Goal: Task Accomplishment & Management: Manage account settings

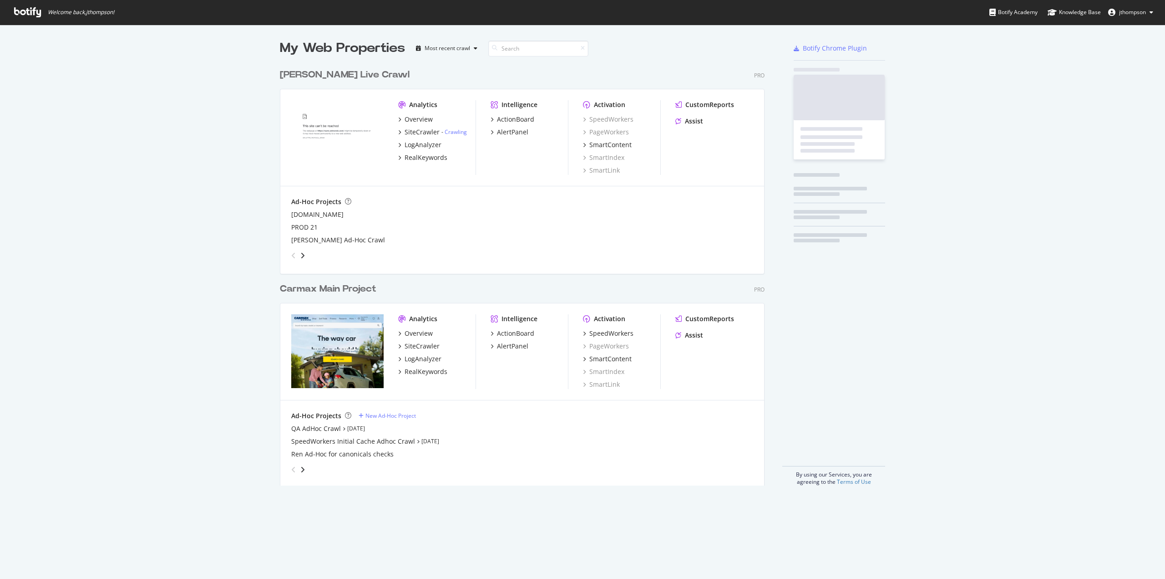
scroll to position [421, 485]
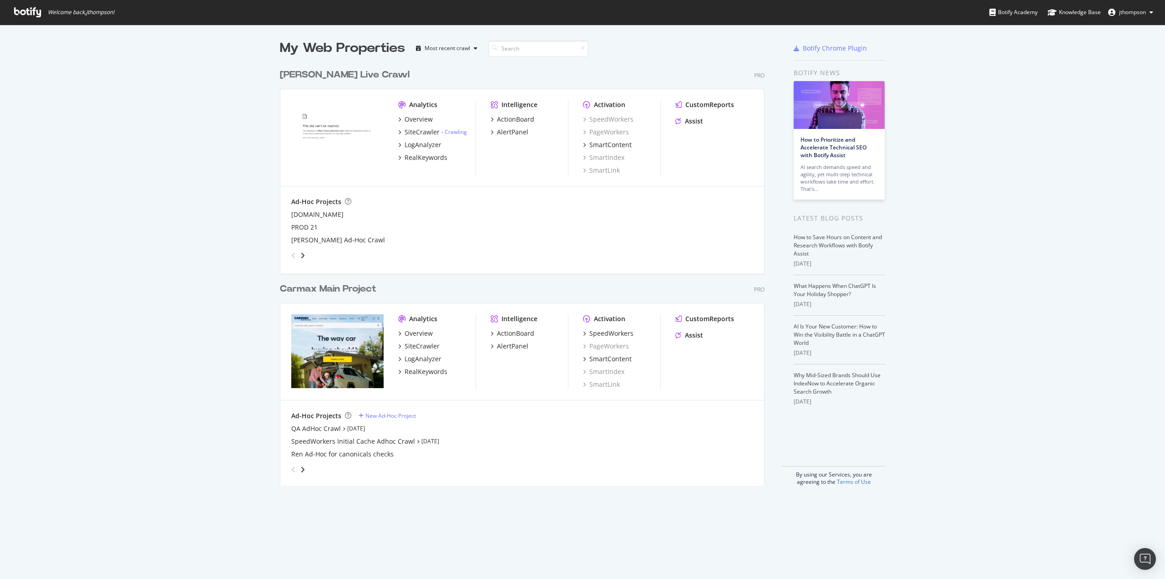
click at [339, 292] on div "Carmax Main Project" at bounding box center [328, 288] width 97 height 13
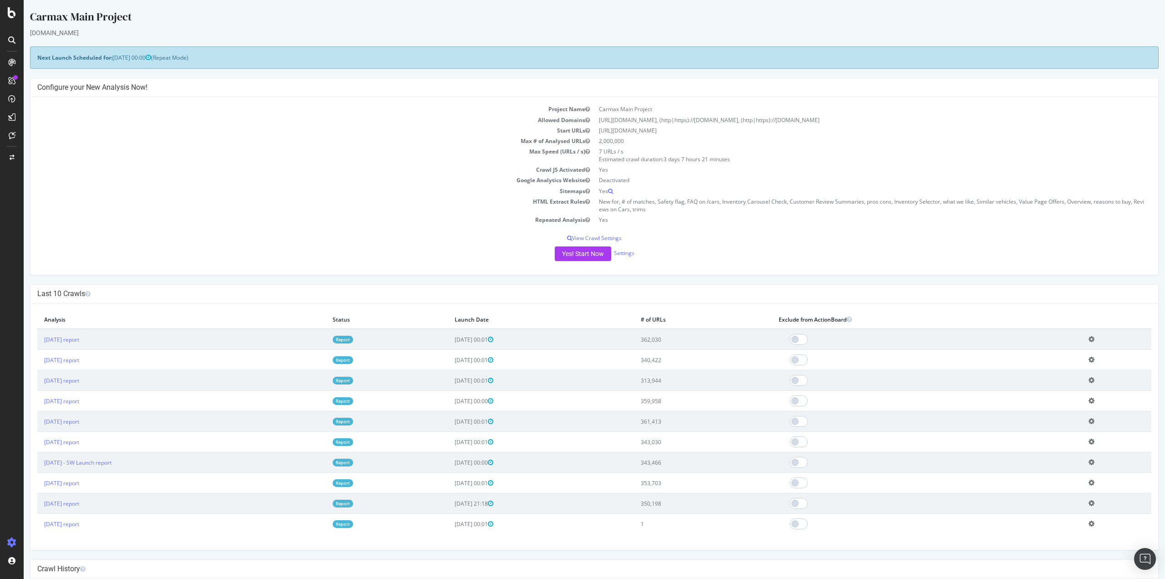
scroll to position [91, 0]
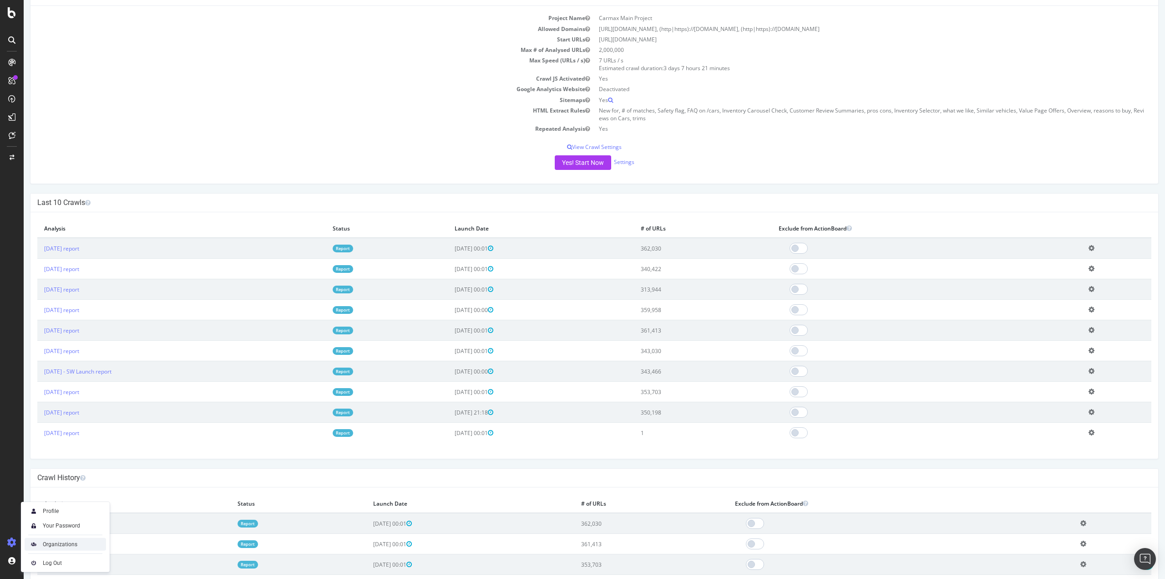
click at [51, 546] on div "Organizations" at bounding box center [60, 543] width 35 height 7
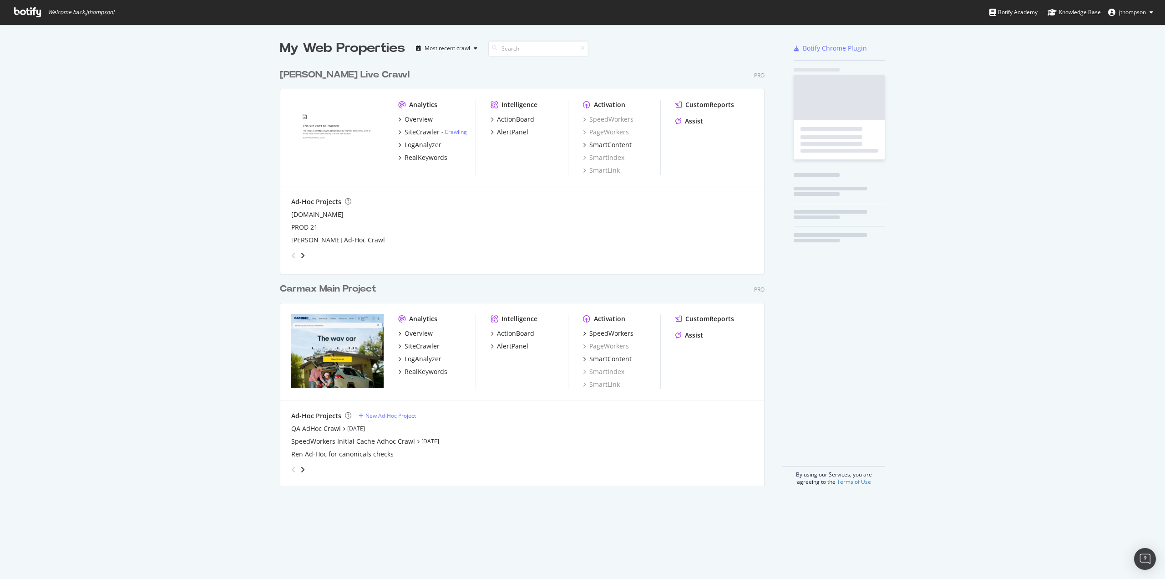
scroll to position [421, 485]
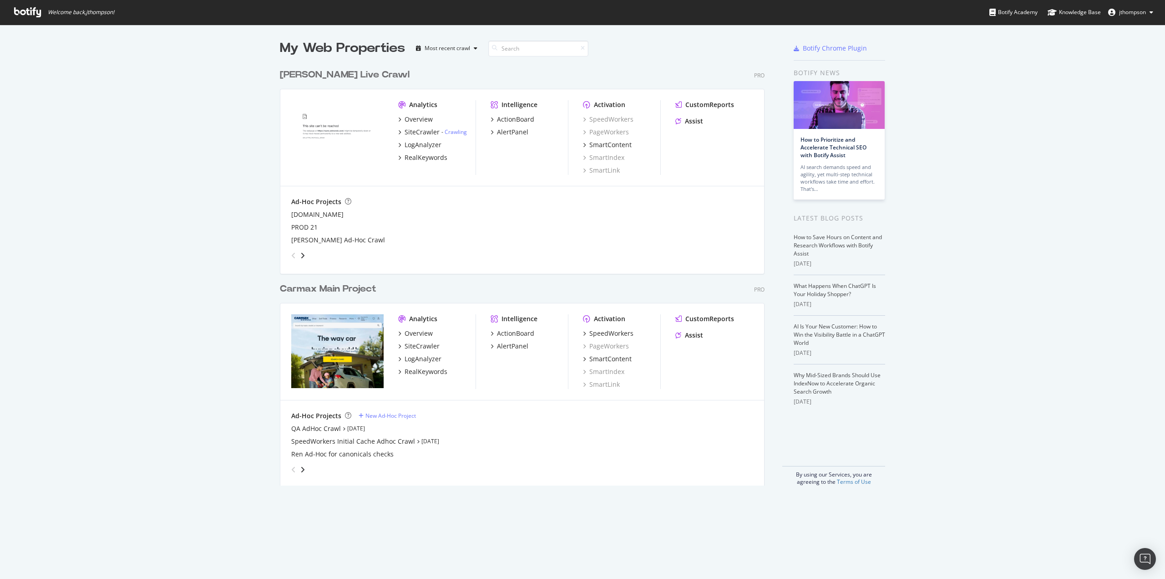
click at [356, 290] on div "Carmax Main Project" at bounding box center [328, 288] width 97 height 13
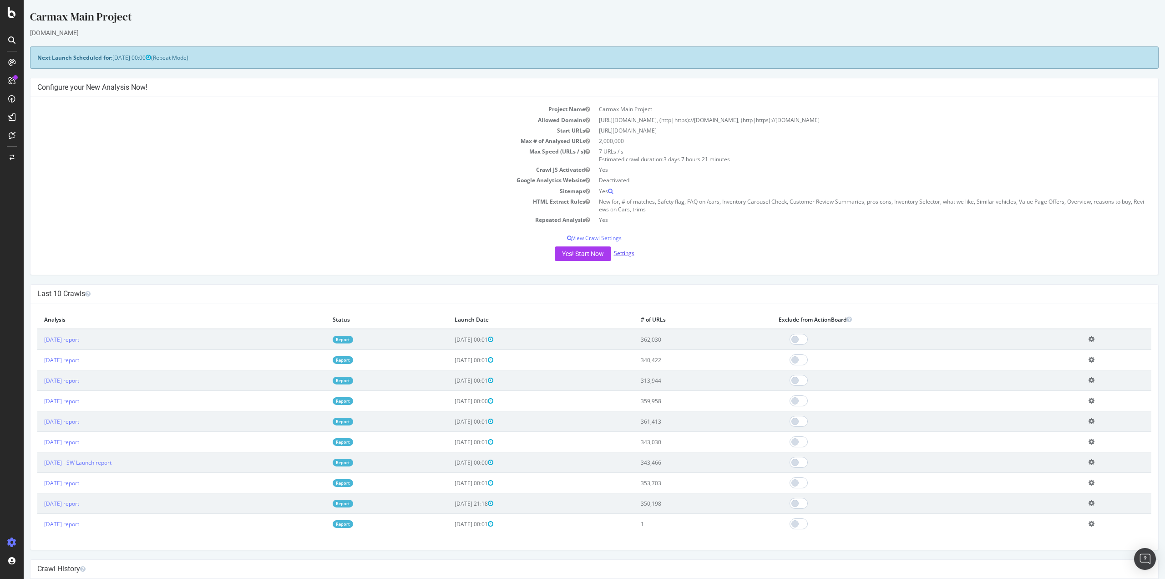
click at [627, 251] on link "Settings" at bounding box center [624, 253] width 20 height 8
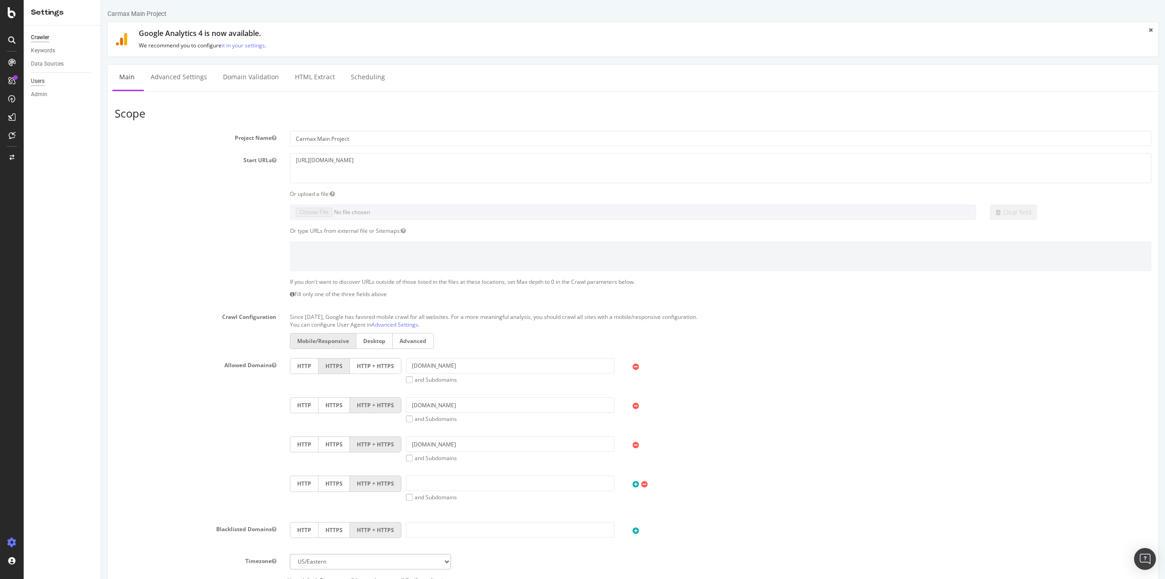
click at [38, 82] on div "Users" at bounding box center [38, 81] width 14 height 10
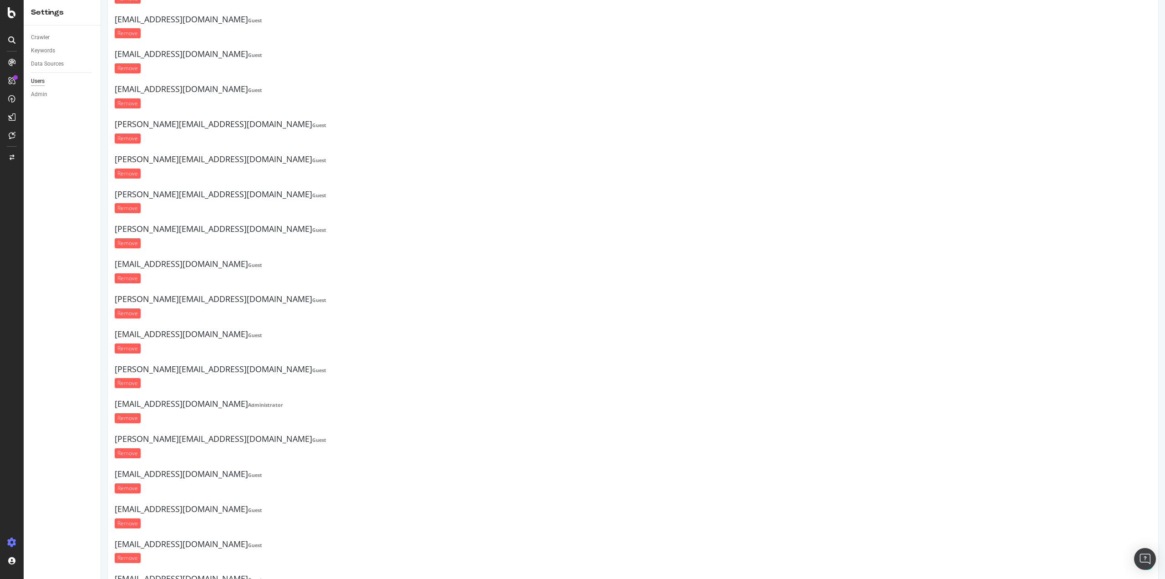
scroll to position [1253, 0]
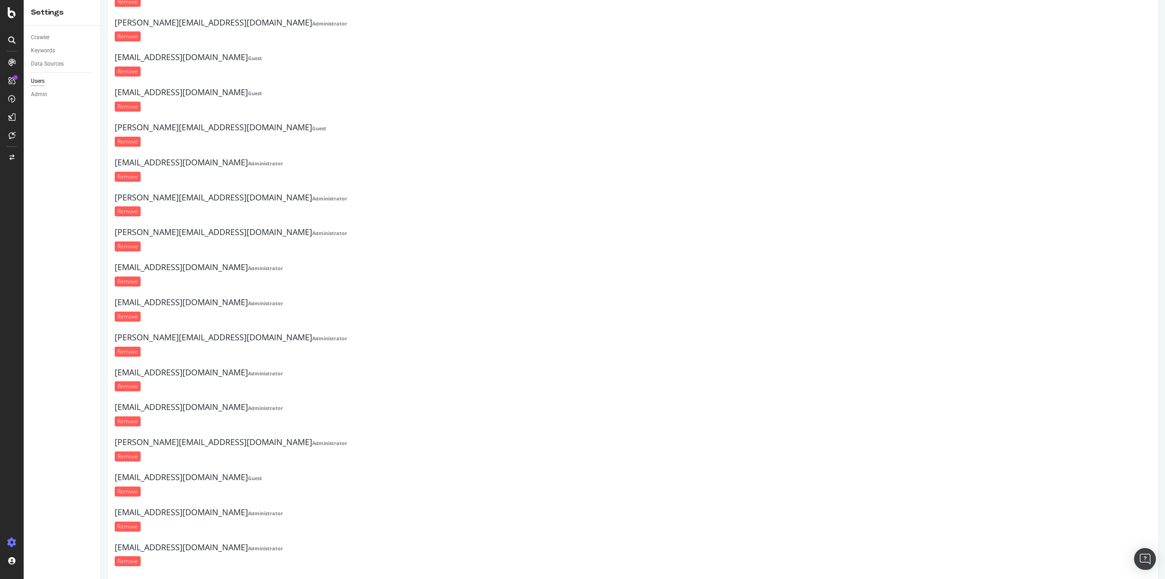
click at [387, 308] on div "zachary_pittman@carmax.com Administrator Remove" at bounding box center [633, 312] width 1037 height 28
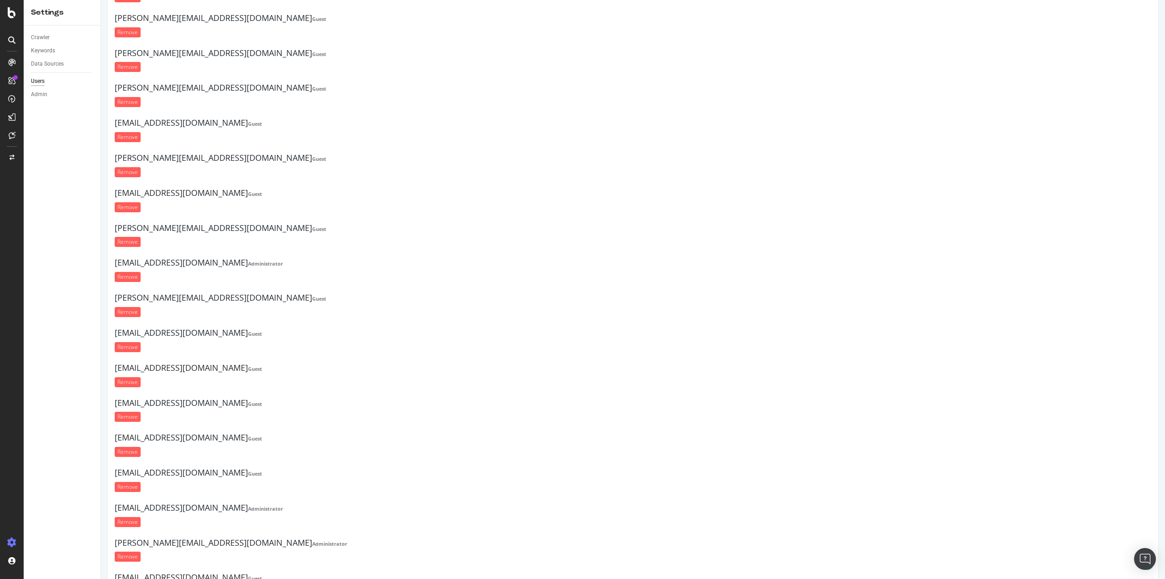
click at [85, 475] on div "Crawler Keywords Data Sources Users Admin" at bounding box center [62, 301] width 77 height 553
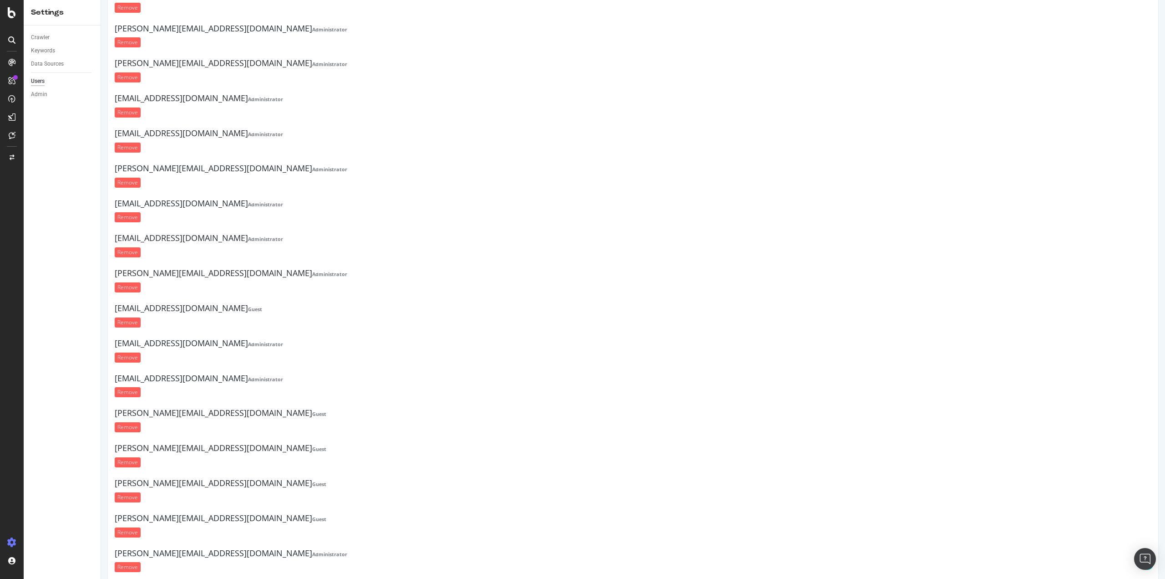
scroll to position [1509, 0]
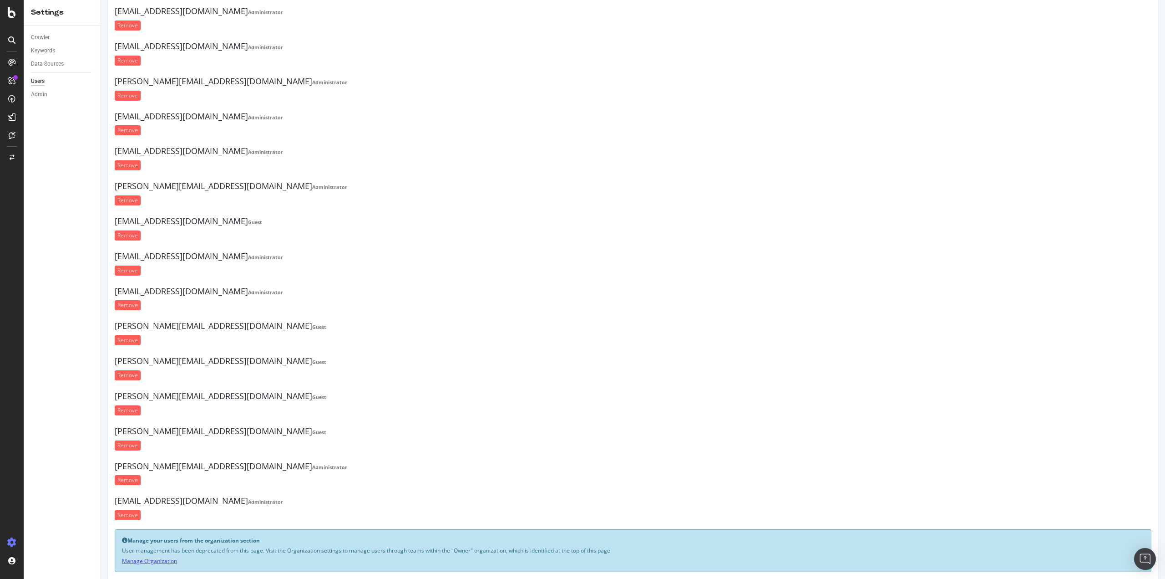
click at [159, 557] on link "Manage Organization" at bounding box center [149, 561] width 55 height 8
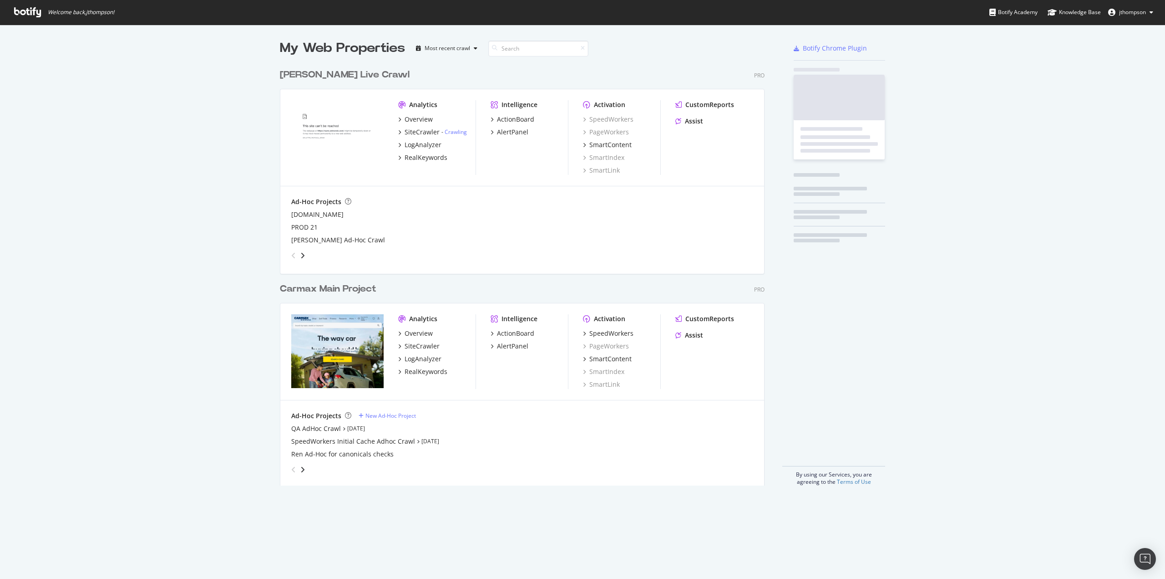
scroll to position [421, 485]
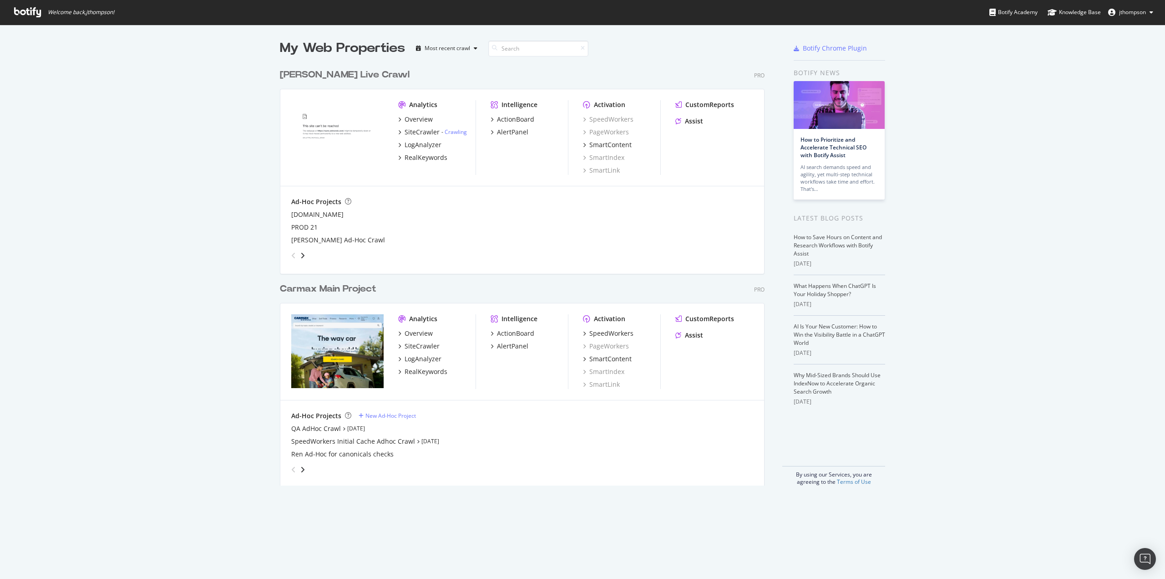
click at [121, 134] on div "My Web Properties Most recent crawl Edmunds Live Crawl Pro Analytics Overview S…" at bounding box center [582, 262] width 1165 height 475
